Goal: Task Accomplishment & Management: Understand process/instructions

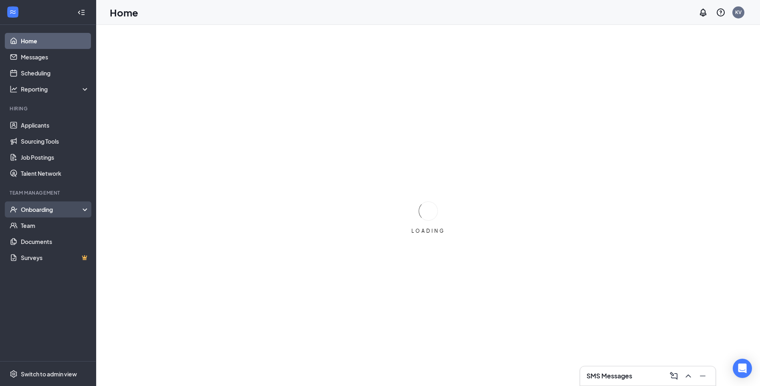
click at [37, 210] on div "Onboarding" at bounding box center [52, 209] width 62 height 8
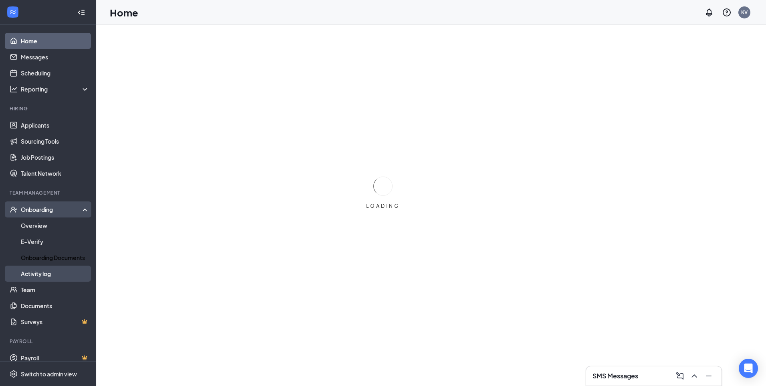
click at [43, 273] on link "Activity log" at bounding box center [55, 273] width 69 height 16
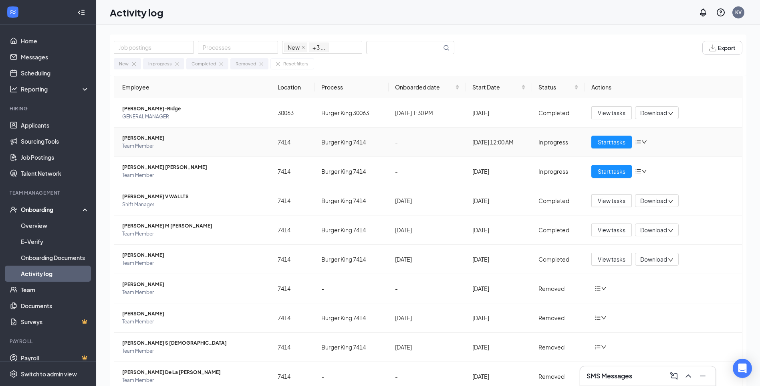
click at [154, 139] on span "[PERSON_NAME]" at bounding box center [193, 138] width 143 height 8
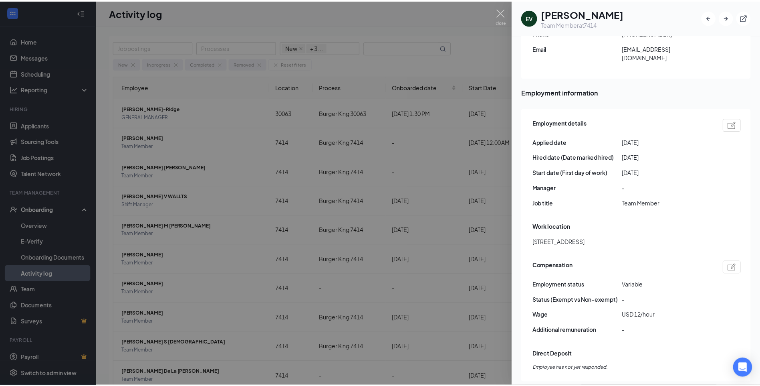
scroll to position [441, 0]
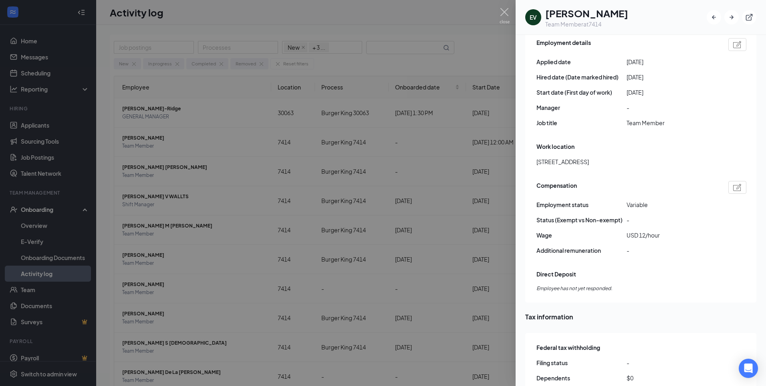
click at [434, 170] on div at bounding box center [383, 193] width 766 height 386
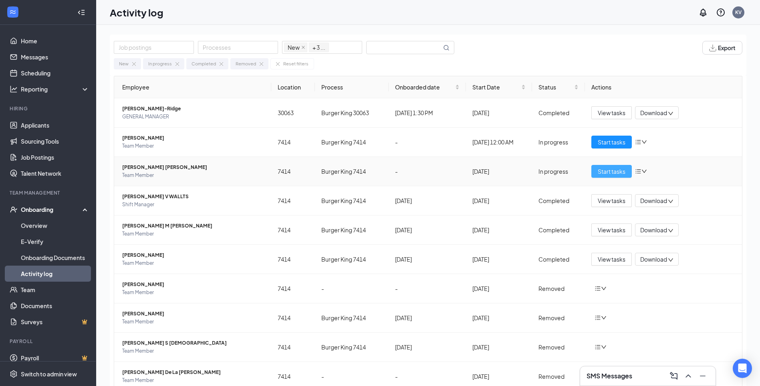
click at [604, 170] on span "Start tasks" at bounding box center [612, 171] width 28 height 9
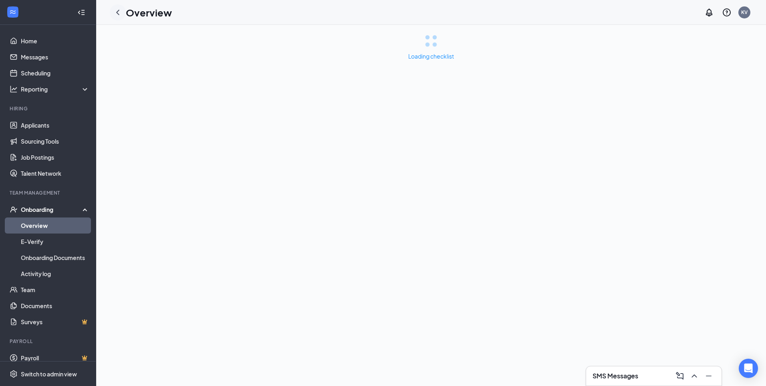
click at [115, 15] on icon "ChevronLeft" at bounding box center [118, 13] width 10 height 10
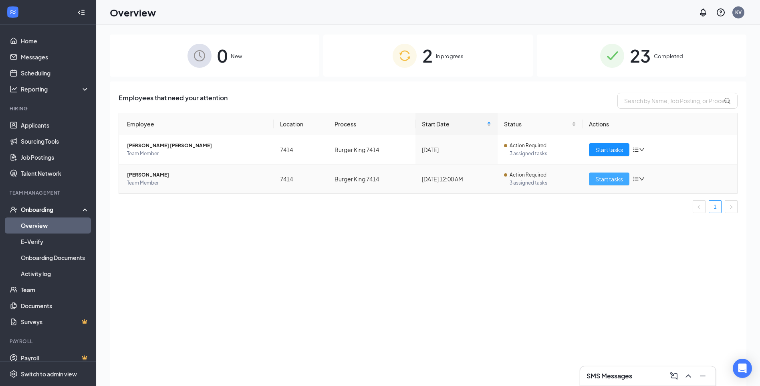
click at [609, 181] on span "Start tasks" at bounding box center [610, 178] width 28 height 9
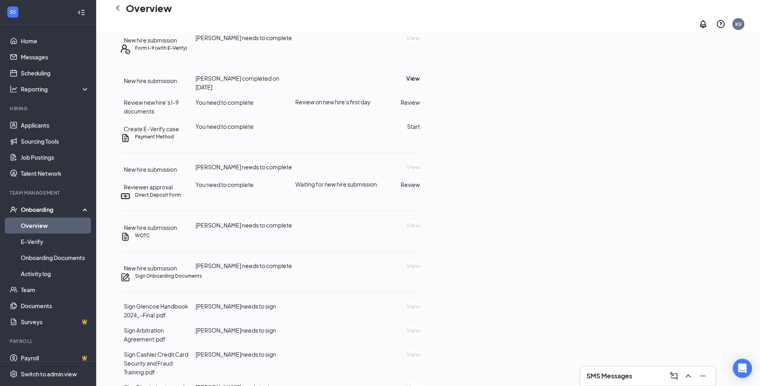
scroll to position [80, 0]
